Goal: Find specific page/section: Find specific page/section

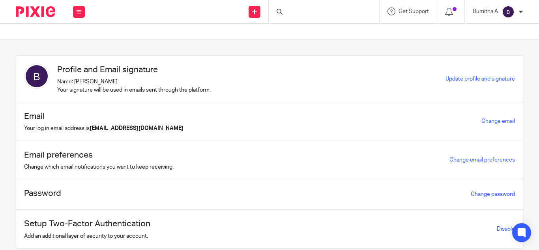
click at [304, 9] on div at bounding box center [324, 11] width 111 height 23
click at [298, 11] on input "Search" at bounding box center [320, 12] width 71 height 7
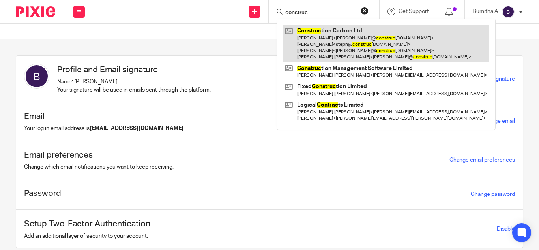
type input "construc"
click at [323, 35] on link at bounding box center [386, 44] width 206 height 38
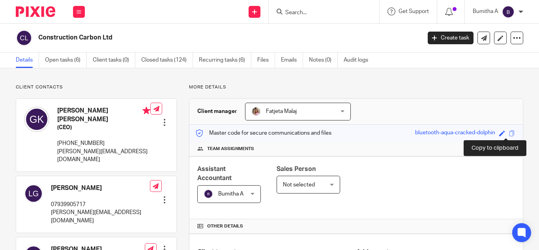
click at [509, 134] on span at bounding box center [512, 133] width 6 height 6
